Goal: Information Seeking & Learning: Check status

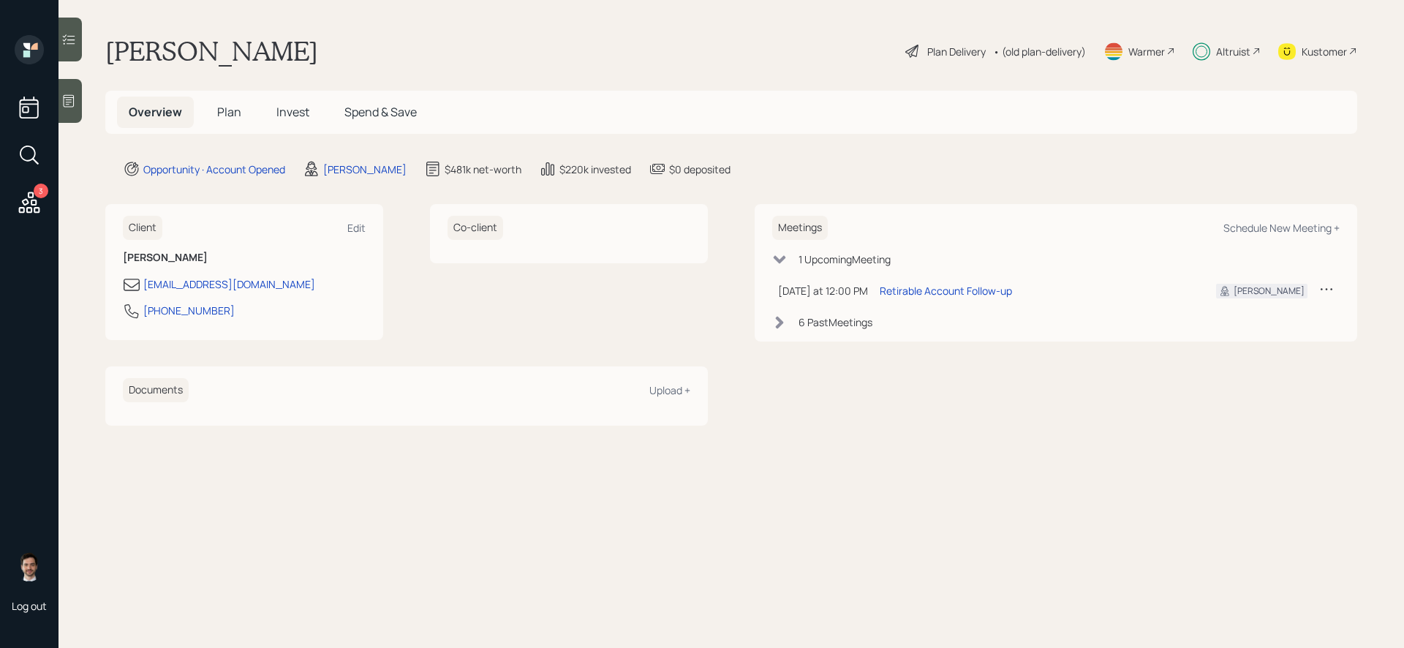
click at [310, 113] on h5 "Invest" at bounding box center [293, 112] width 56 height 31
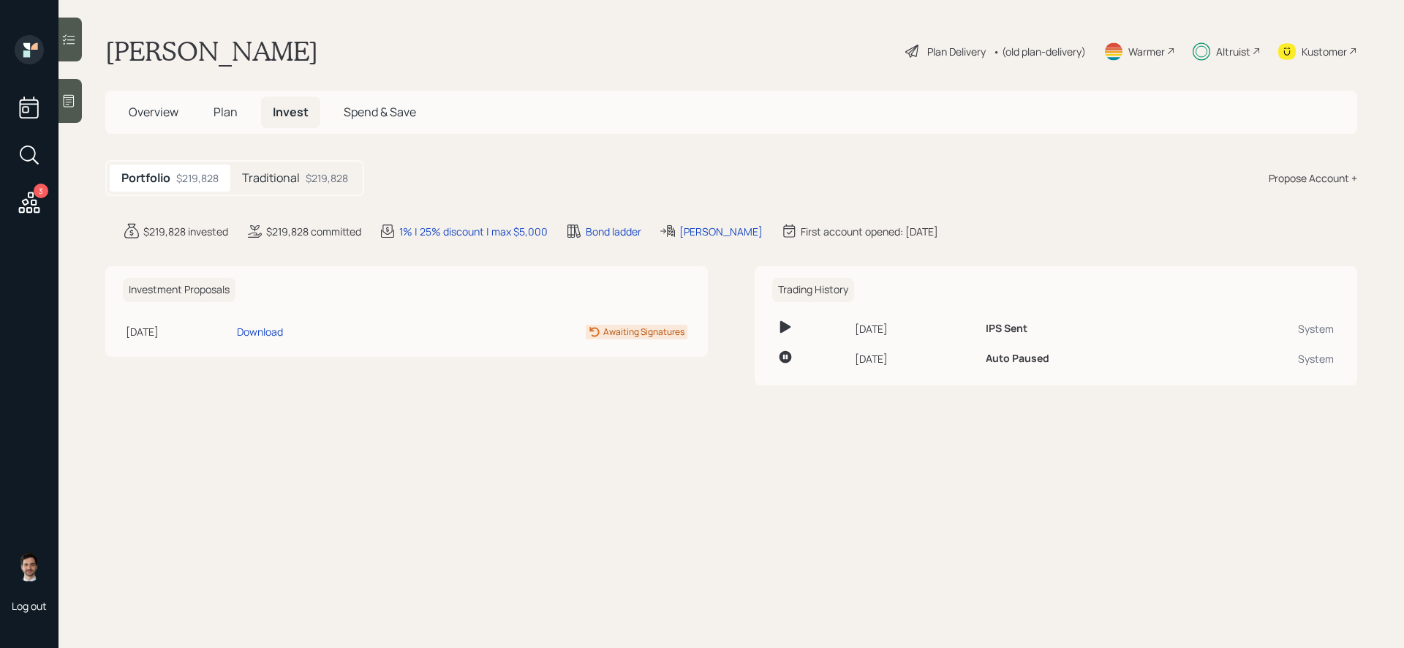
click at [297, 177] on h5 "Traditional" at bounding box center [271, 178] width 58 height 14
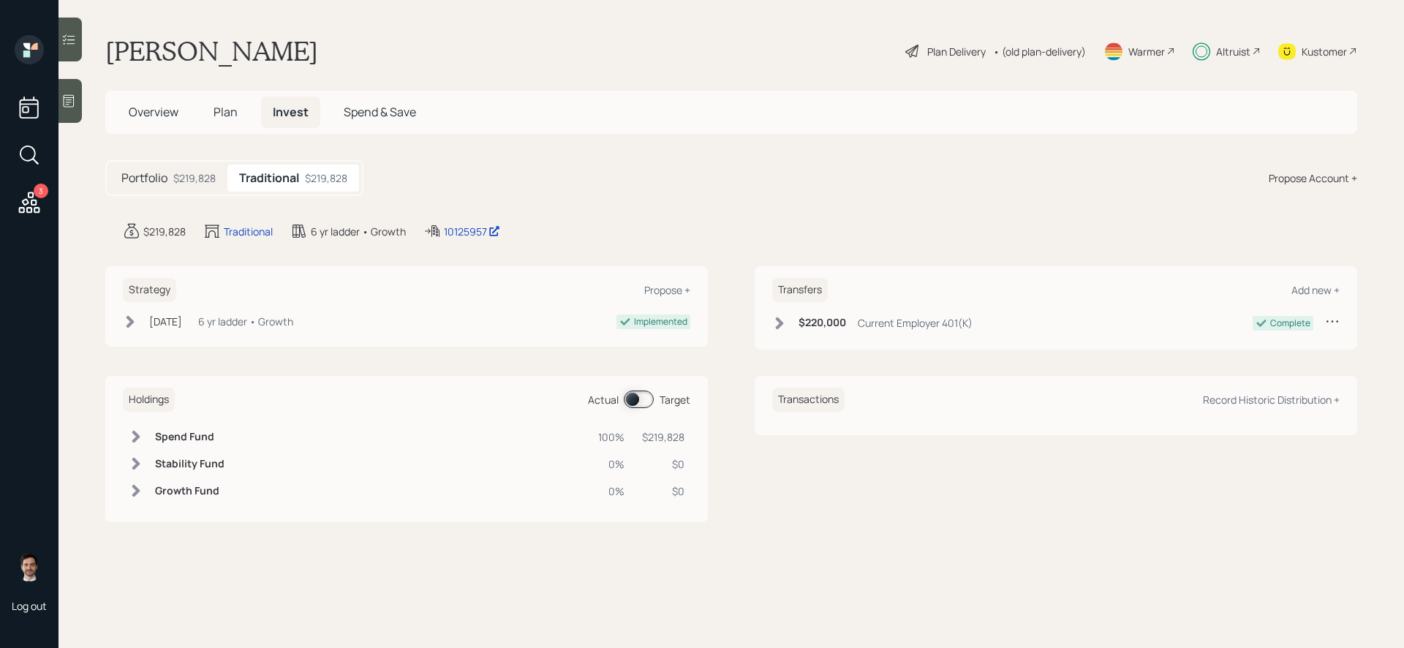
click at [183, 179] on div "$219,828" at bounding box center [194, 177] width 42 height 15
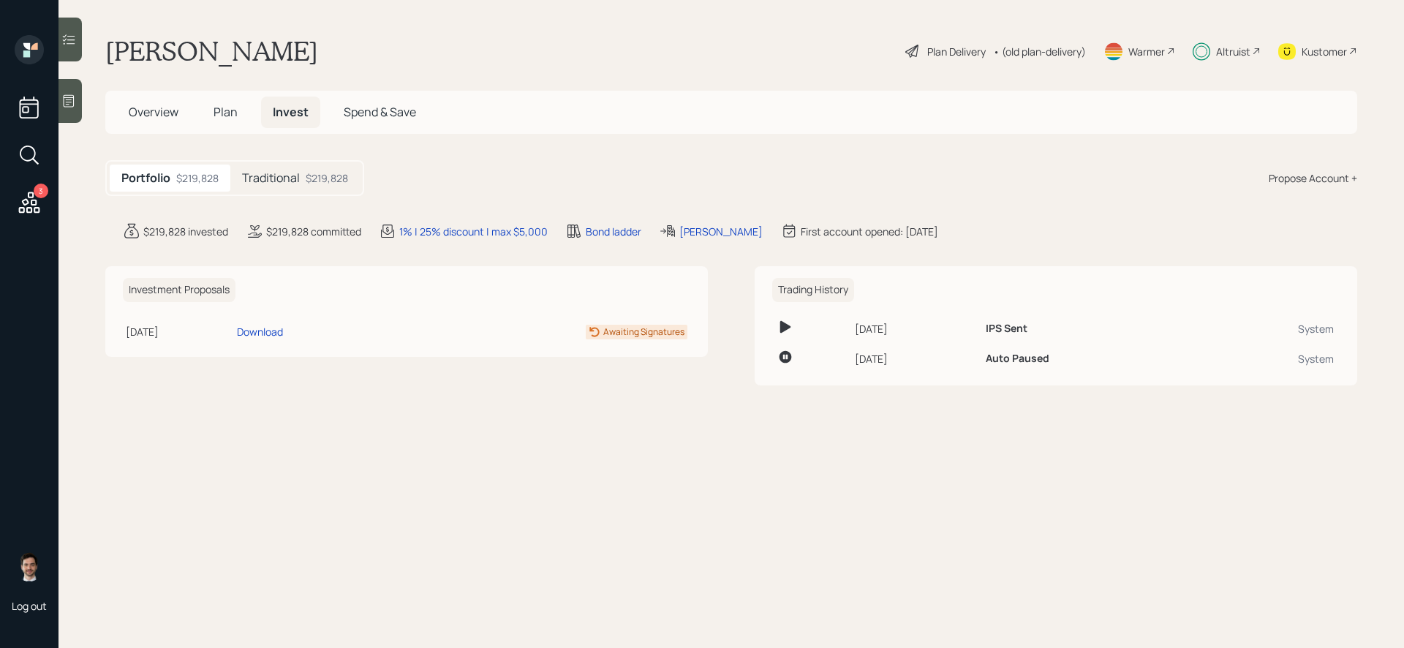
click at [449, 475] on main "[PERSON_NAME] Plan Delivery • (old plan-delivery) Warmer Altruist Kustomer Over…" at bounding box center [730, 324] width 1345 height 648
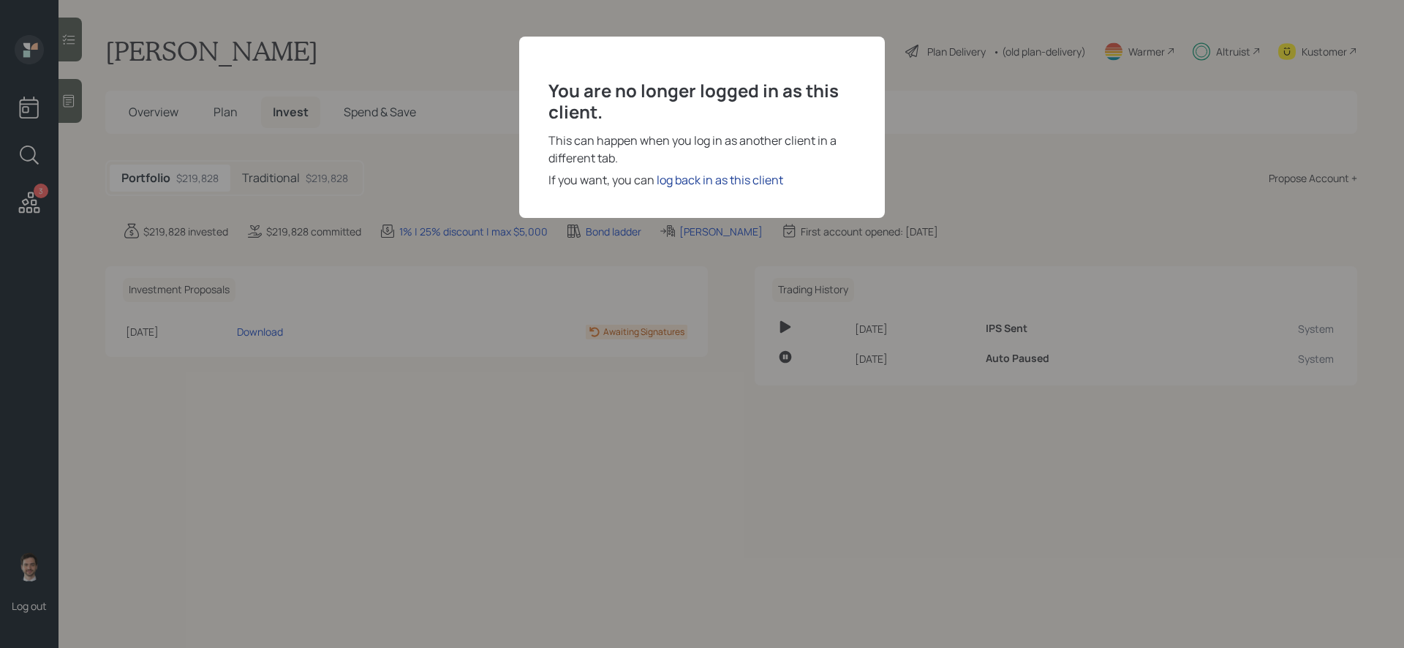
click at [696, 172] on div "log back in as this client" at bounding box center [720, 180] width 127 height 18
